Goal: Information Seeking & Learning: Learn about a topic

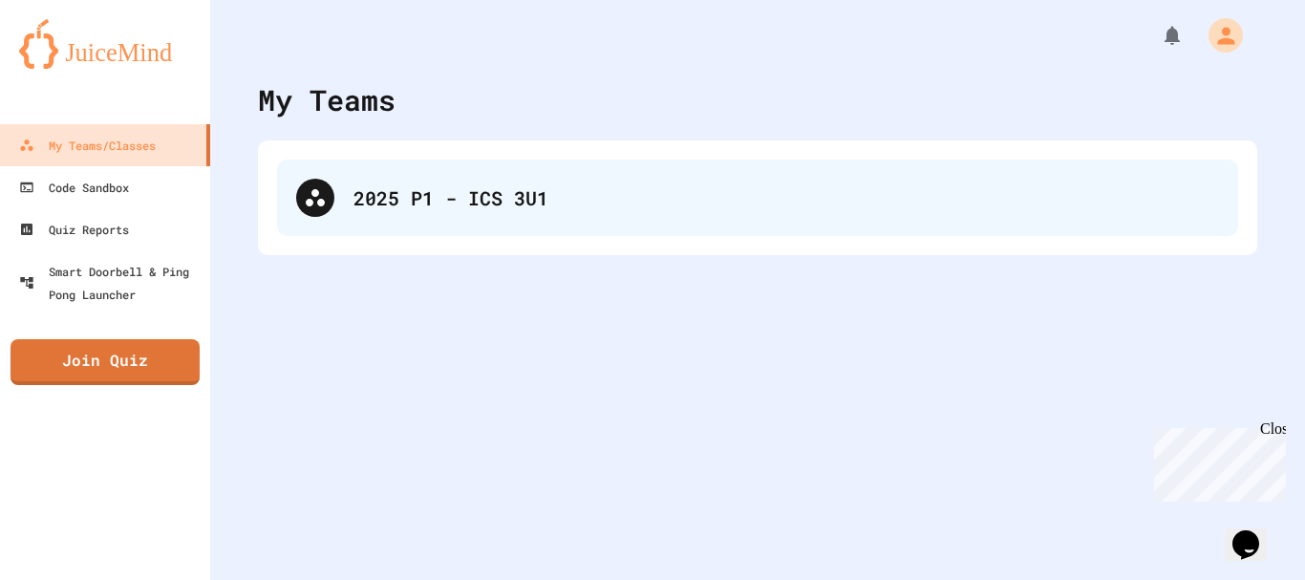
click at [437, 194] on div "2025 P1 - ICS 3U1" at bounding box center [787, 197] width 866 height 29
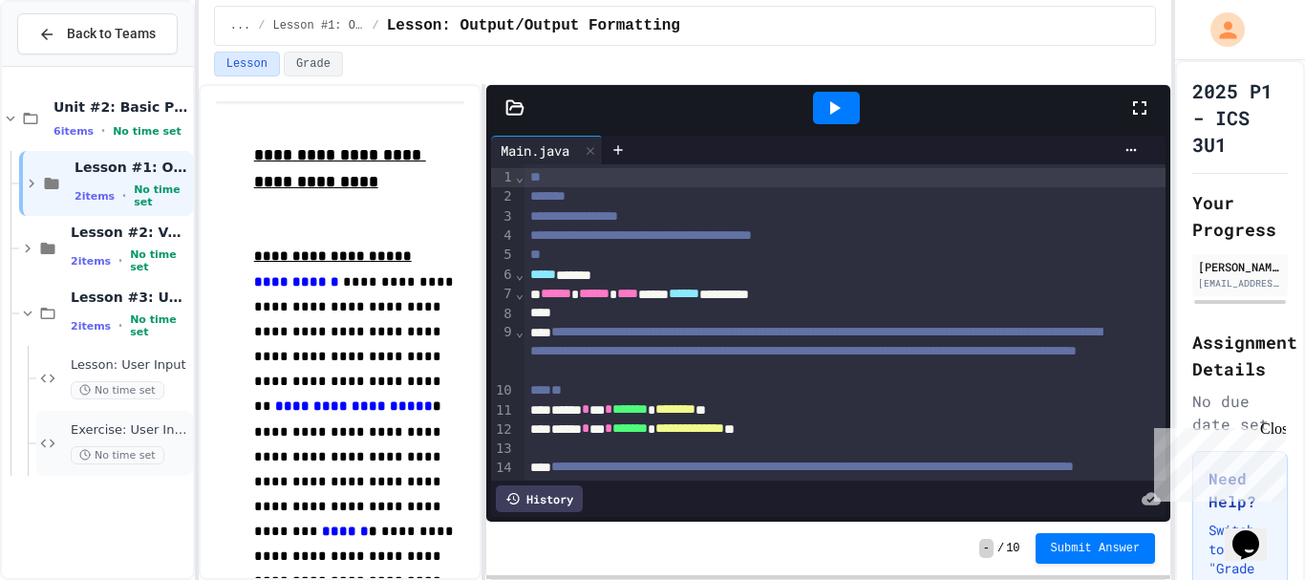
click at [127, 423] on span "Exercise: User Input" at bounding box center [130, 430] width 118 height 16
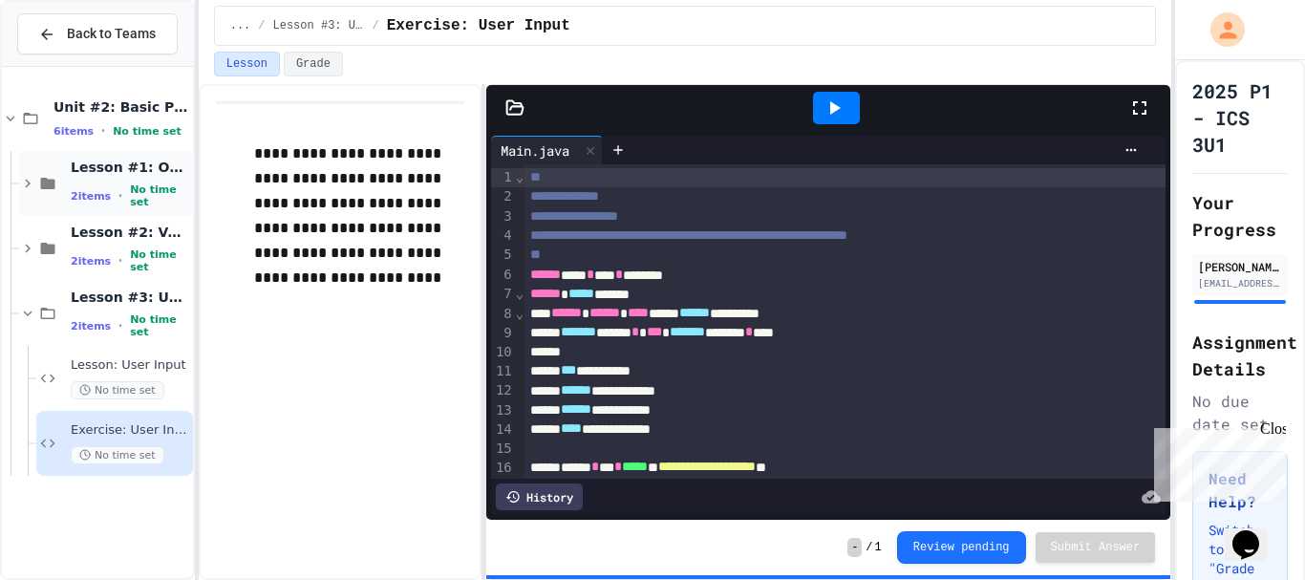
click at [128, 158] on div "Lesson #1: Output/Output Formatting 2 items • No time set" at bounding box center [106, 183] width 174 height 65
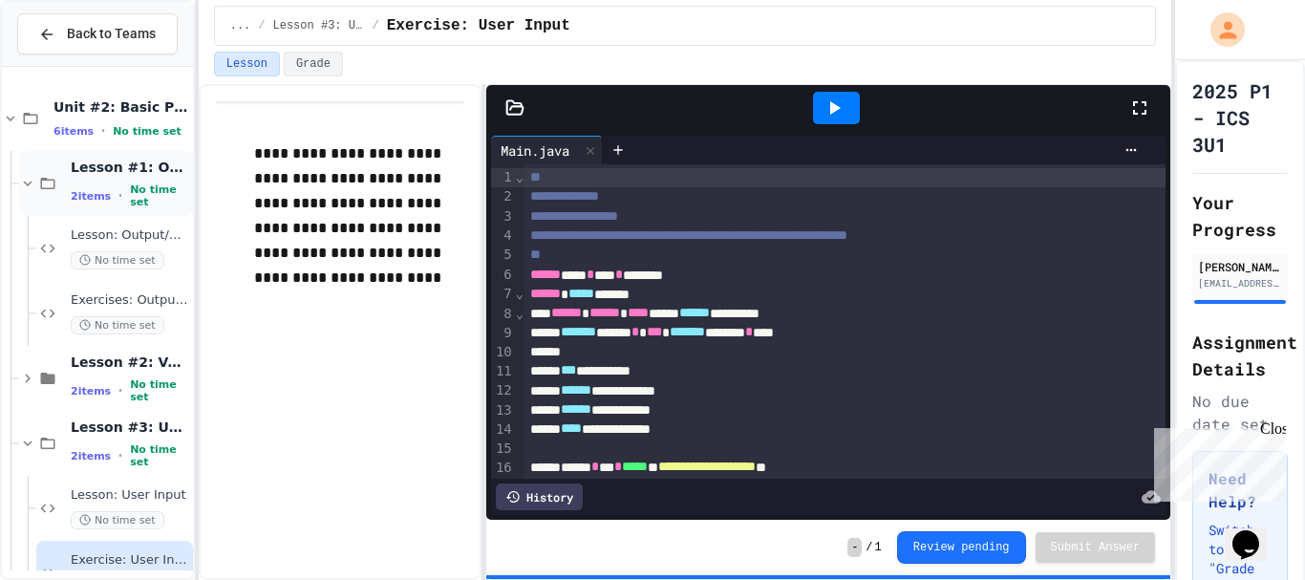
click at [81, 172] on span "Lesson #1: Output/Output Formatting" at bounding box center [130, 167] width 118 height 17
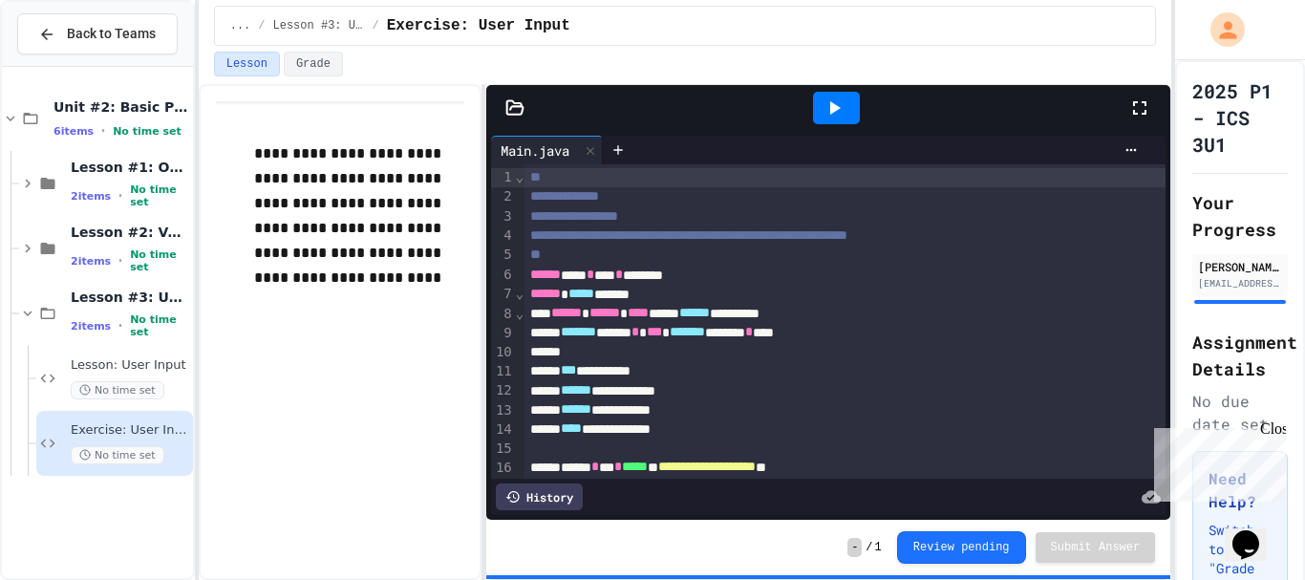
click at [15, 321] on div "Lesson #3: User Input 2 items • No time set" at bounding box center [97, 313] width 191 height 65
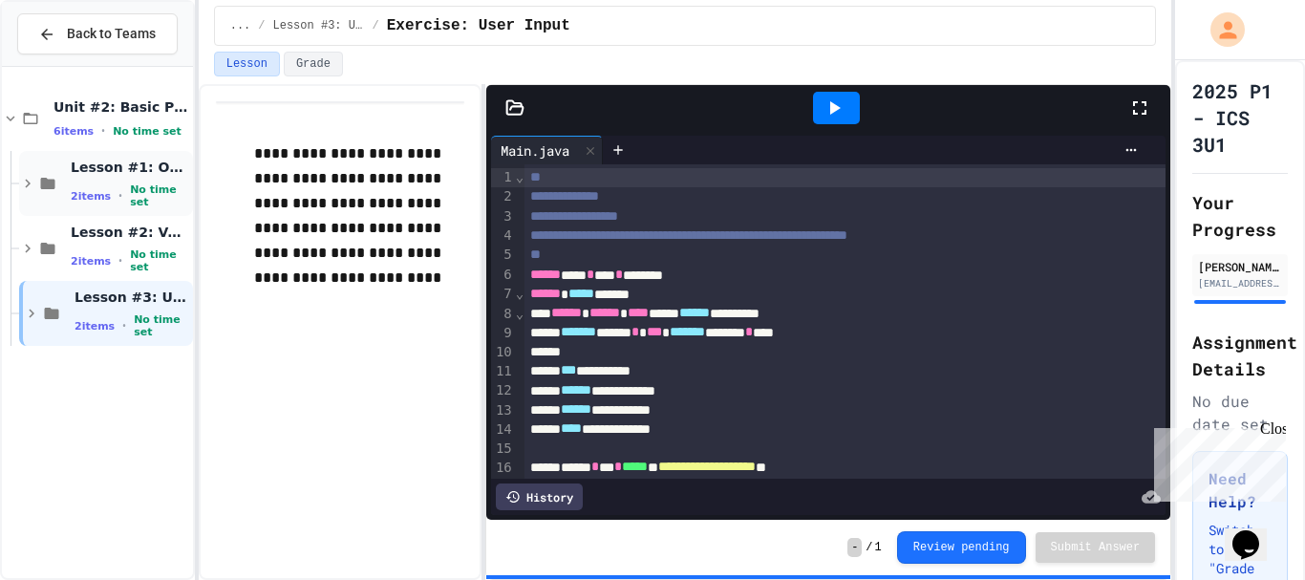
click at [31, 176] on icon at bounding box center [27, 183] width 17 height 17
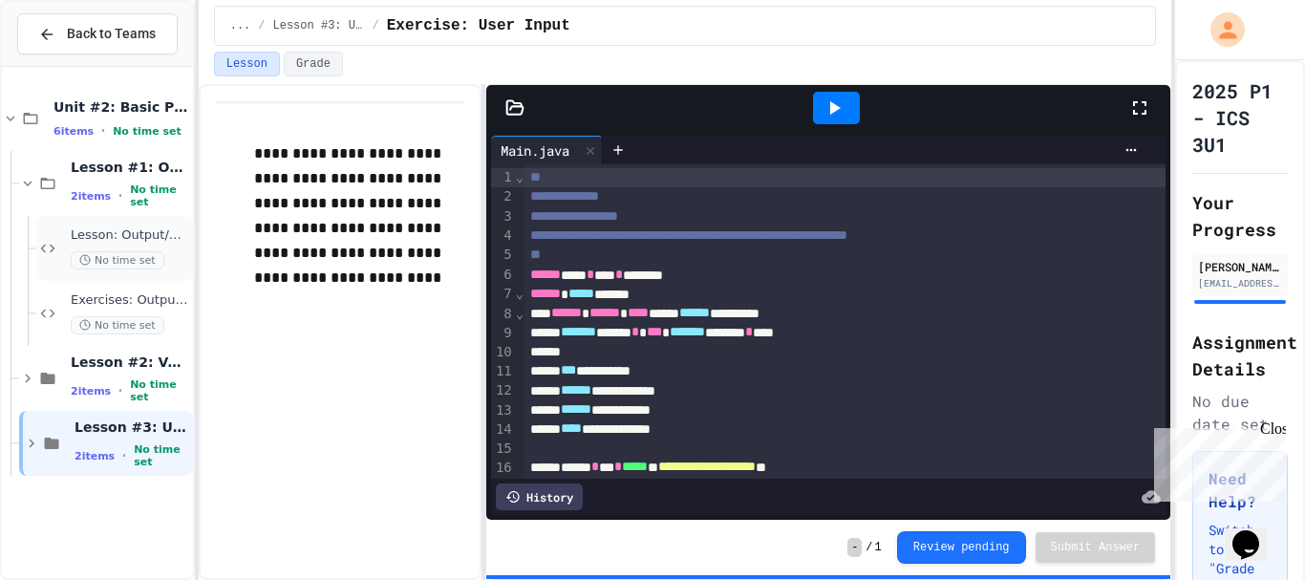
click at [108, 239] on span "Lesson: Output/Output Formatting" at bounding box center [130, 235] width 118 height 16
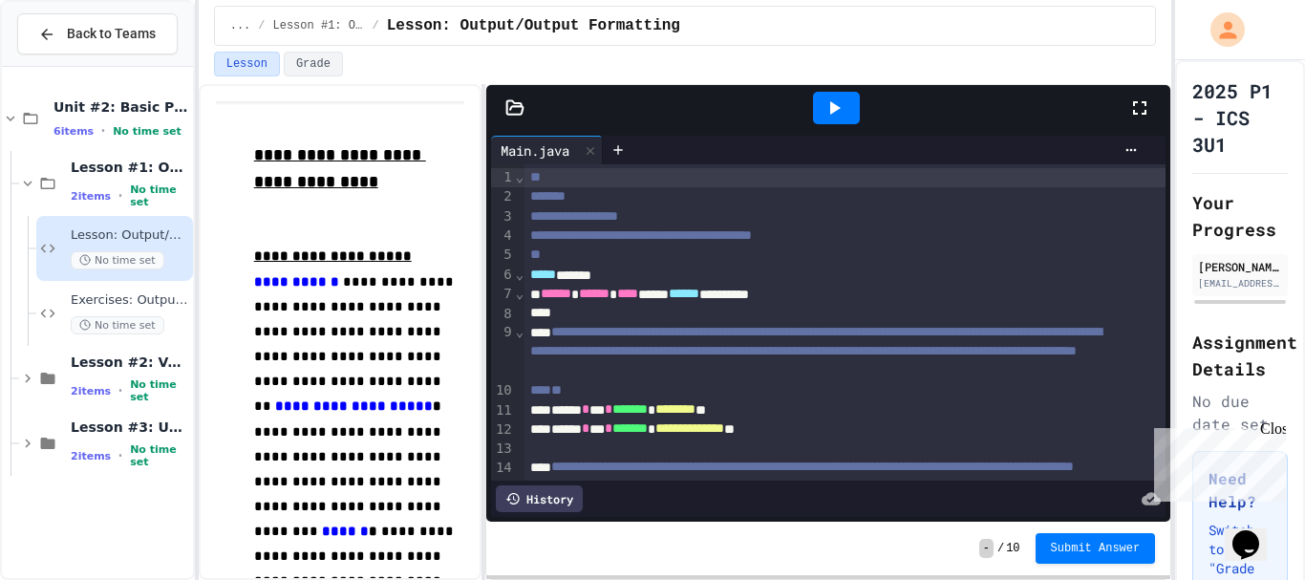
click at [1153, 105] on div at bounding box center [1150, 108] width 42 height 52
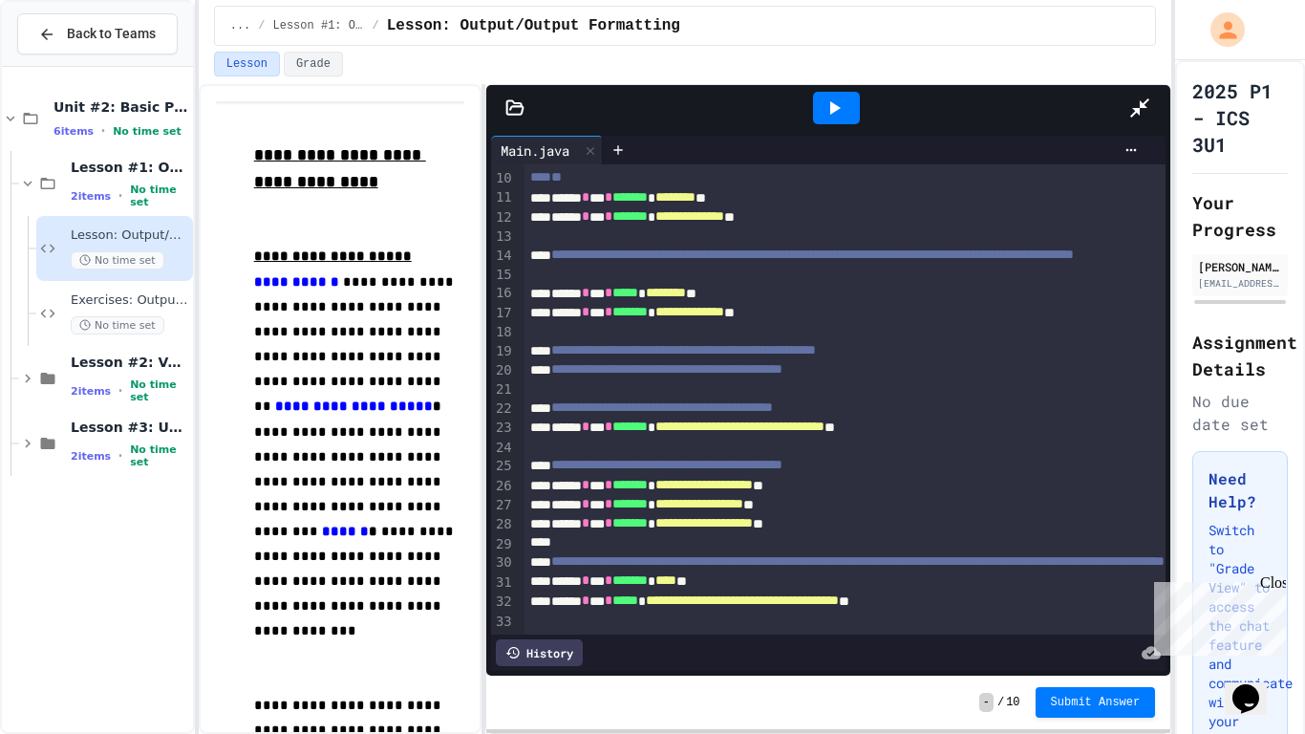
scroll to position [250, 0]
